Goal: Find specific page/section: Find specific page/section

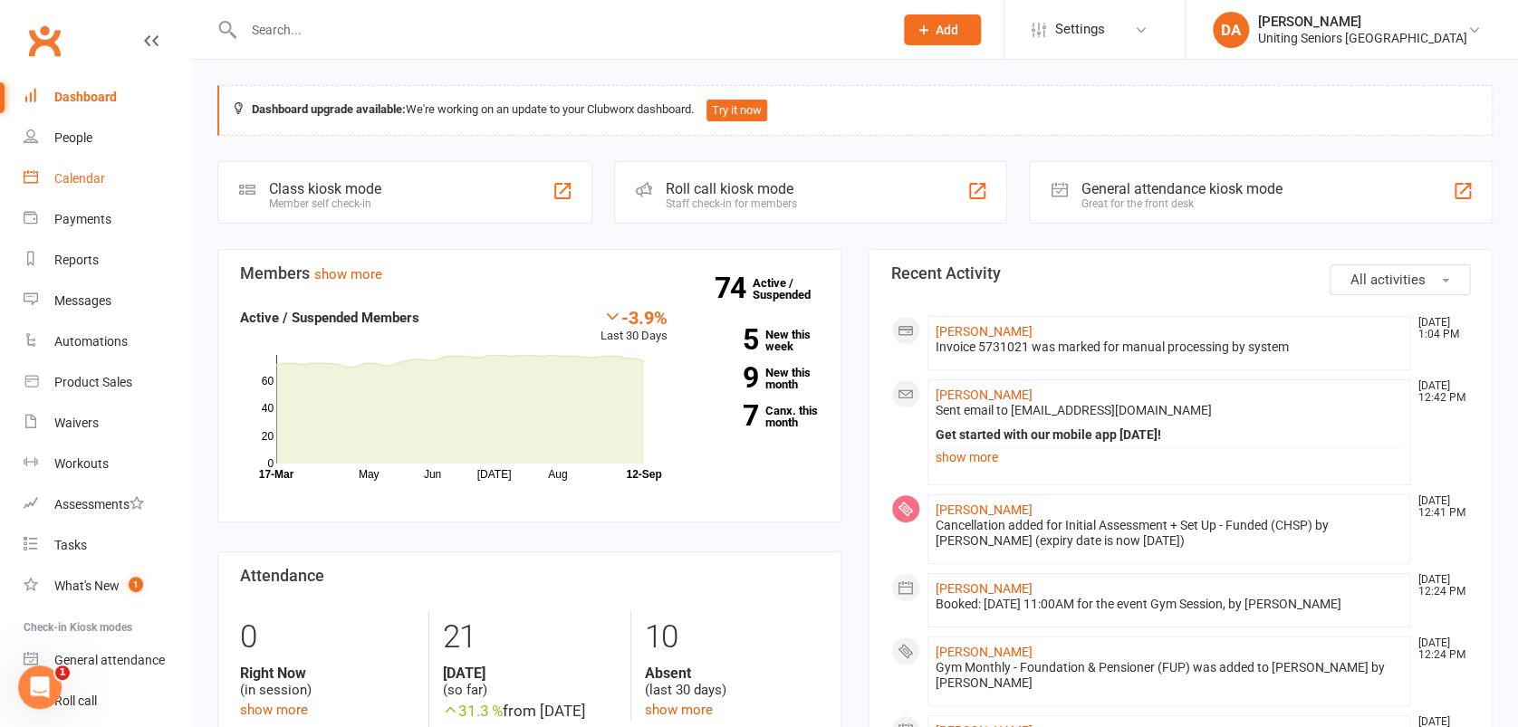
click at [65, 161] on link "Calendar" at bounding box center [108, 178] width 168 height 41
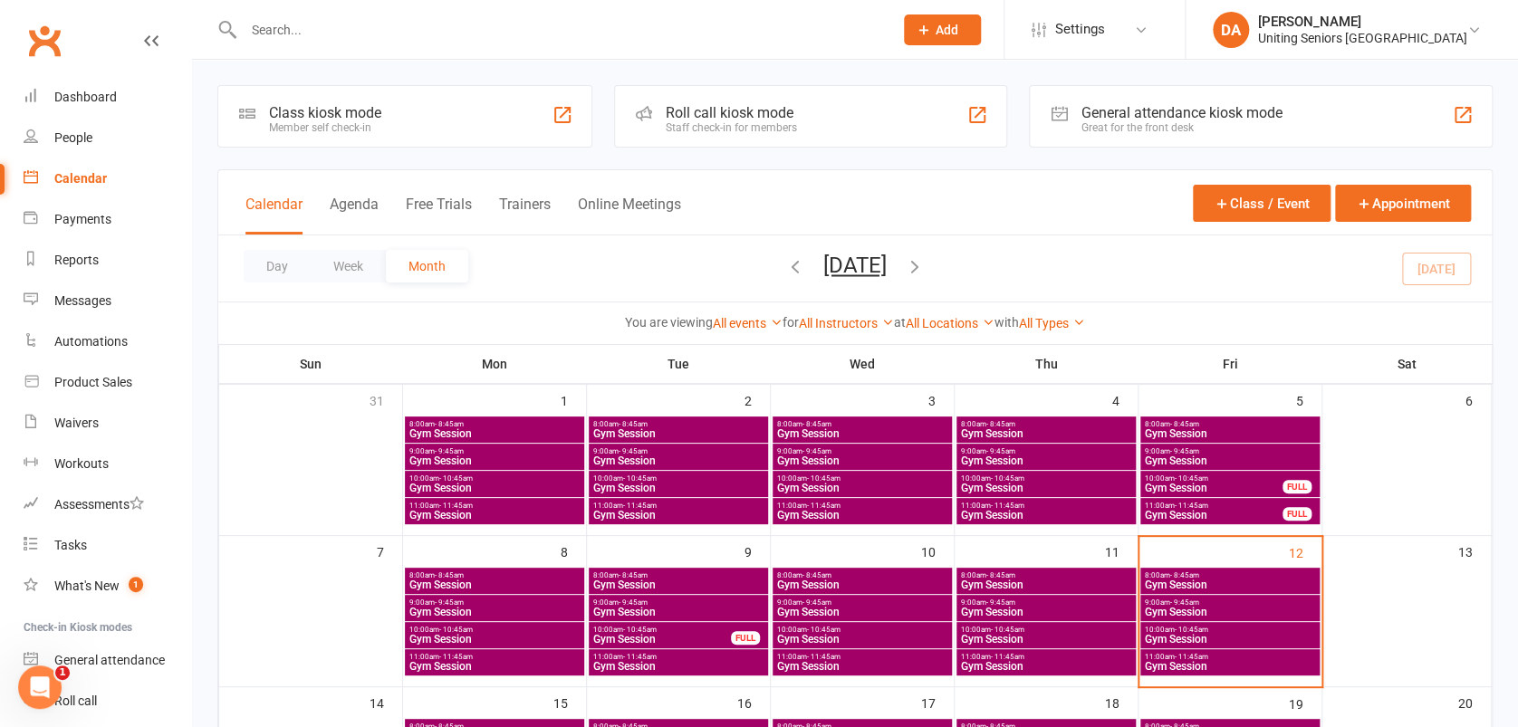
click at [427, 38] on input "text" at bounding box center [559, 29] width 642 height 25
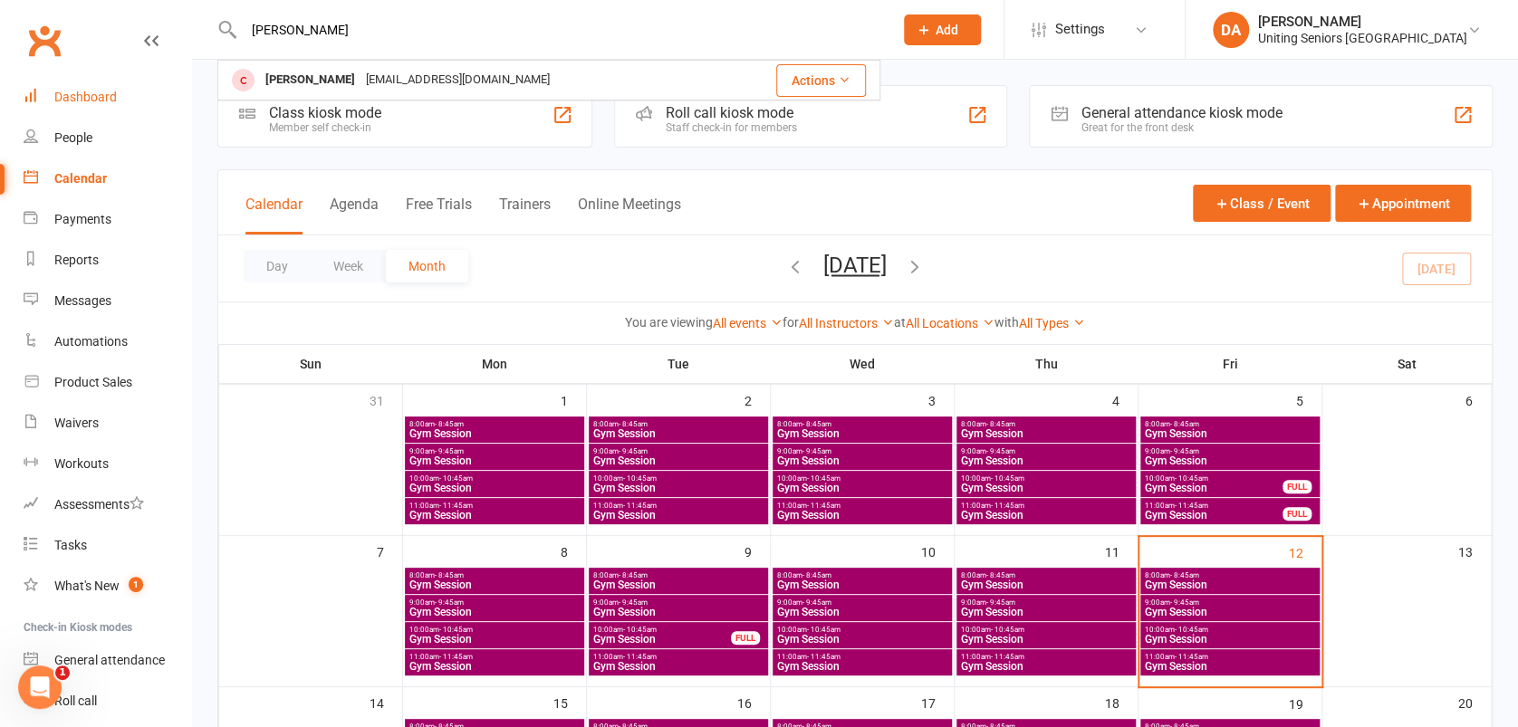
type input "[PERSON_NAME]"
click at [120, 87] on link "Dashboard" at bounding box center [108, 97] width 168 height 41
